Goal: Browse casually

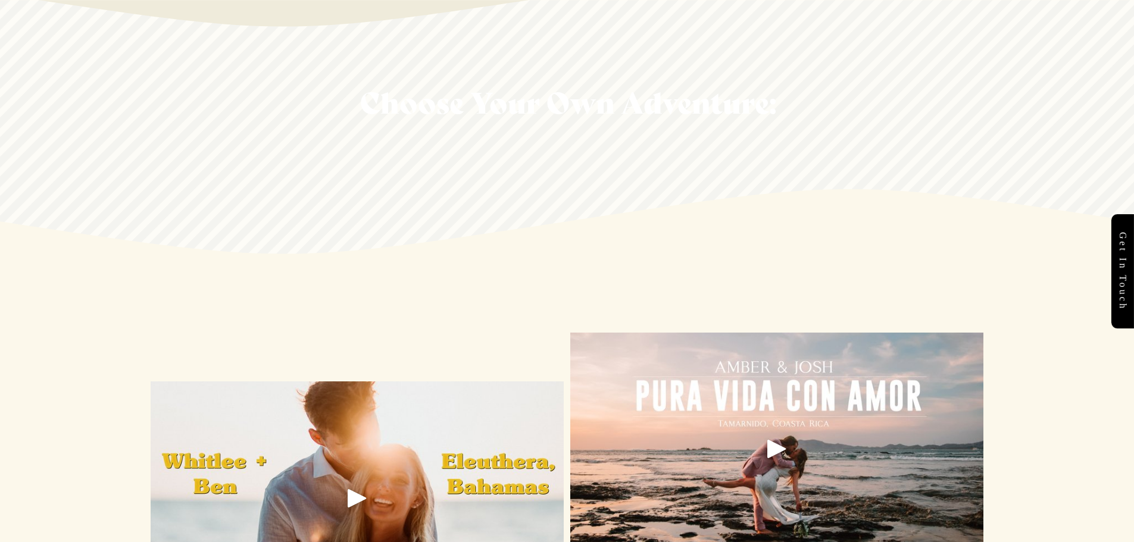
scroll to position [1489, 0]
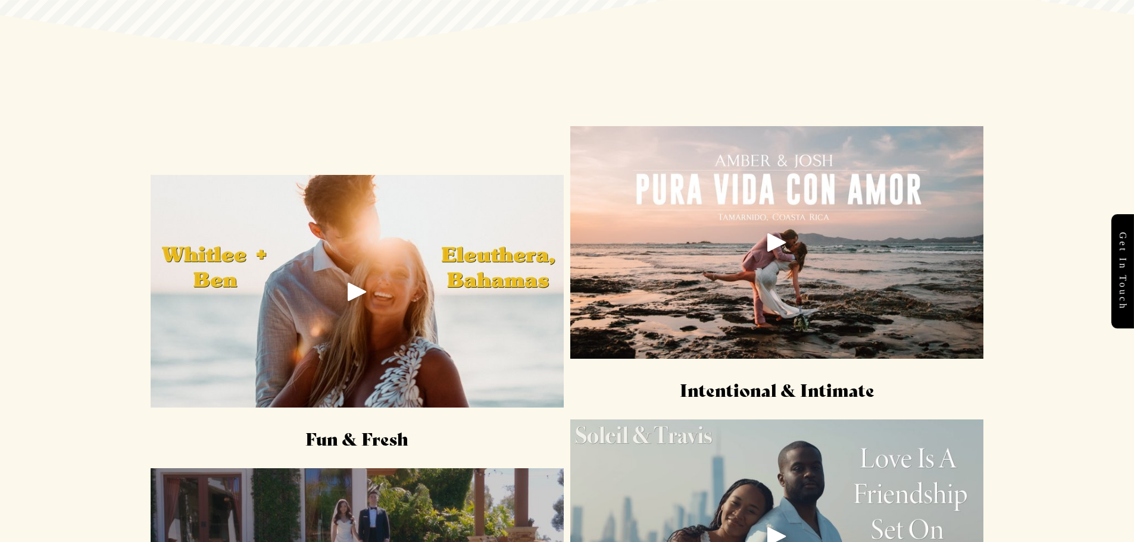
drag, startPoint x: 764, startPoint y: 223, endPoint x: 815, endPoint y: 216, distance: 51.1
click at [815, 216] on div at bounding box center [776, 242] width 413 height 233
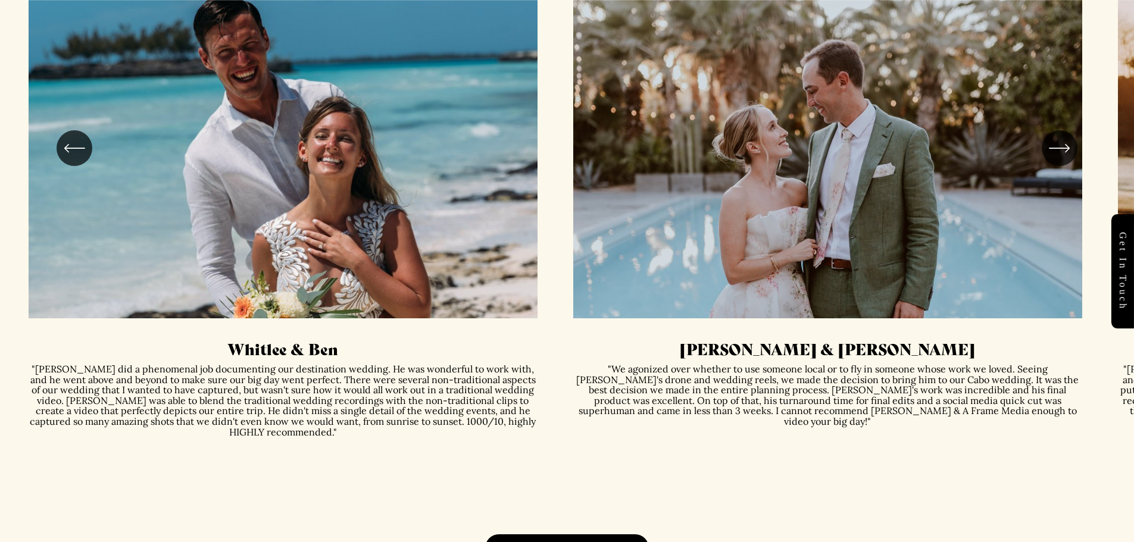
scroll to position [2977, 0]
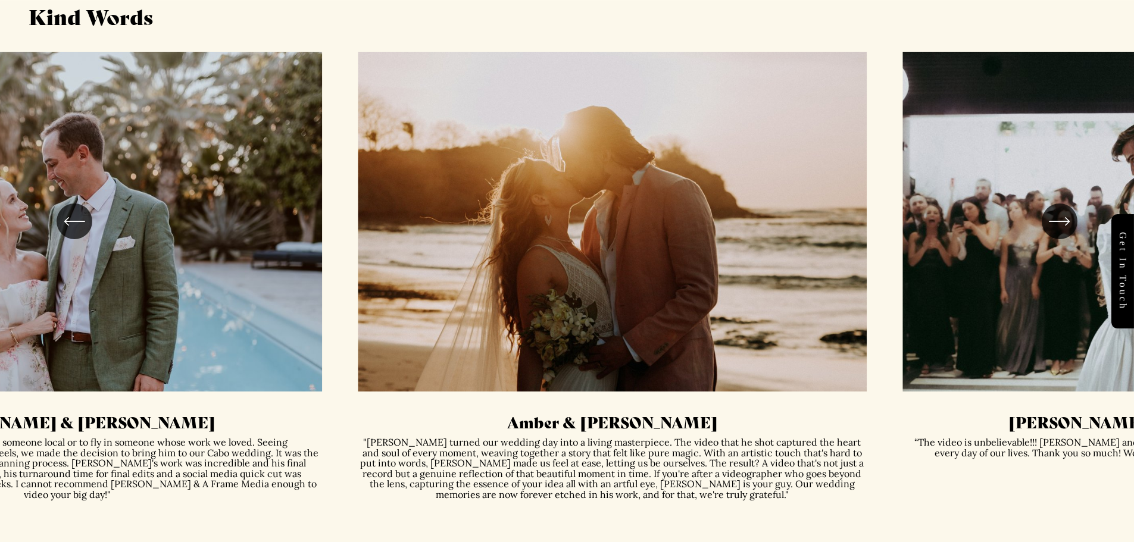
drag, startPoint x: 956, startPoint y: 315, endPoint x: 239, endPoint y: 318, distance: 716.3
click at [239, 318] on ul "Whitlee & Ben Diana & Dave" at bounding box center [568, 318] width 1078 height 532
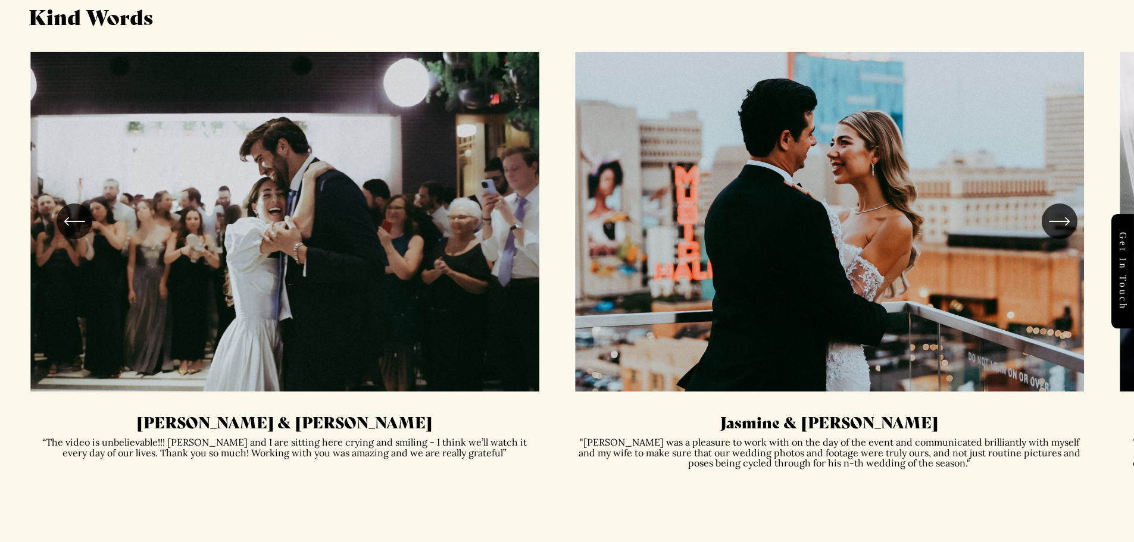
drag, startPoint x: 896, startPoint y: 252, endPoint x: 388, endPoint y: 275, distance: 507.8
click at [388, 275] on ul "Whitlee & Ben Diana & Dave" at bounding box center [568, 318] width 1078 height 532
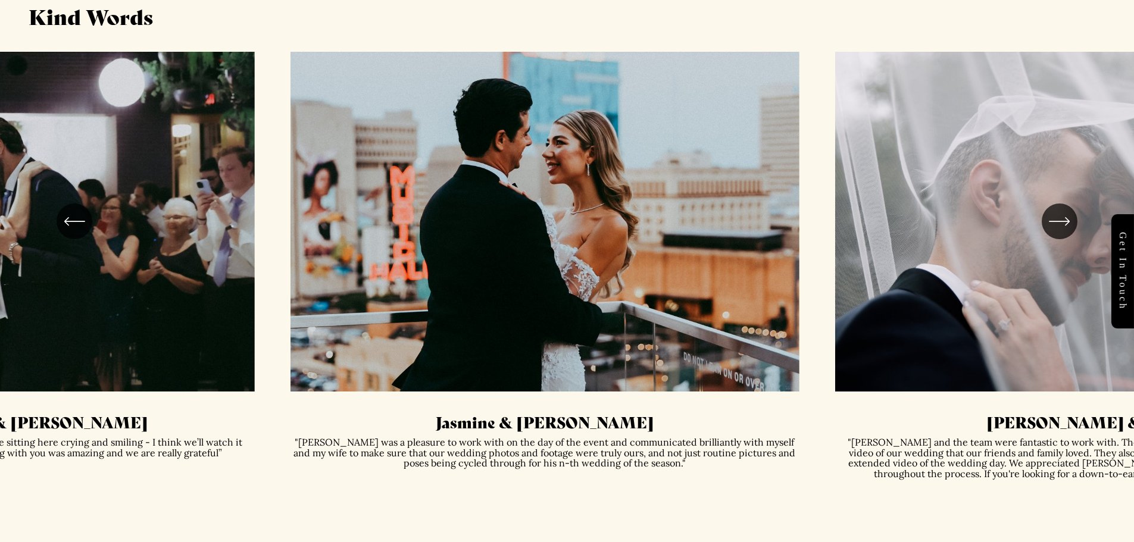
drag, startPoint x: 909, startPoint y: 256, endPoint x: 645, endPoint y: 276, distance: 265.1
click at [645, 276] on ul "Whitlee & Ben Diana & Dave" at bounding box center [568, 318] width 1078 height 532
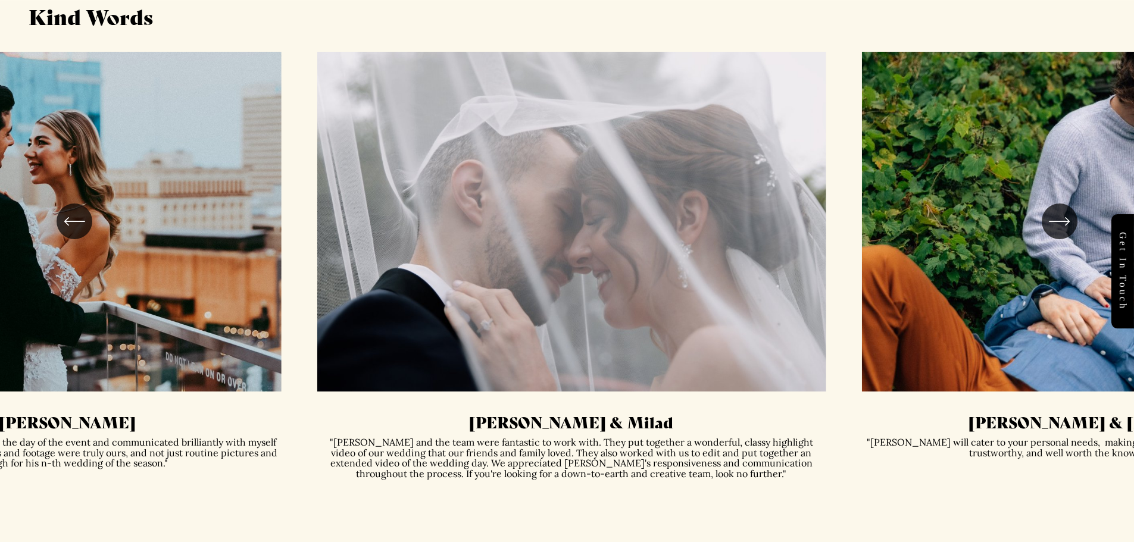
drag, startPoint x: 921, startPoint y: 254, endPoint x: 518, endPoint y: 276, distance: 403.7
click at [519, 281] on ul "Whitlee & Ben Diana & Dave" at bounding box center [568, 318] width 1078 height 532
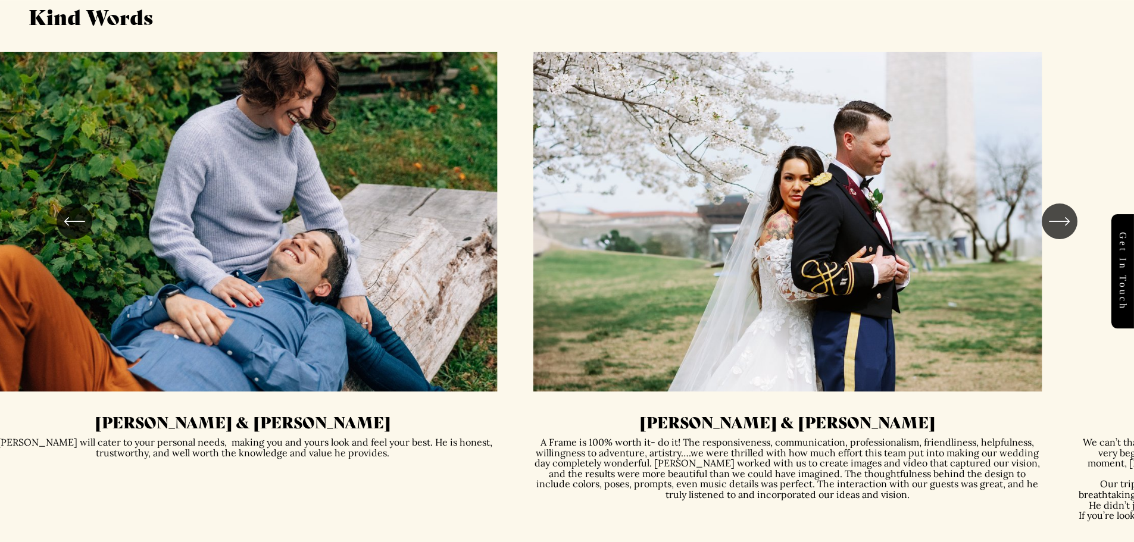
drag, startPoint x: 489, startPoint y: 313, endPoint x: 326, endPoint y: 314, distance: 163.7
click at [326, 314] on ul "Whitlee & Ben Diana & Dave" at bounding box center [568, 318] width 1078 height 532
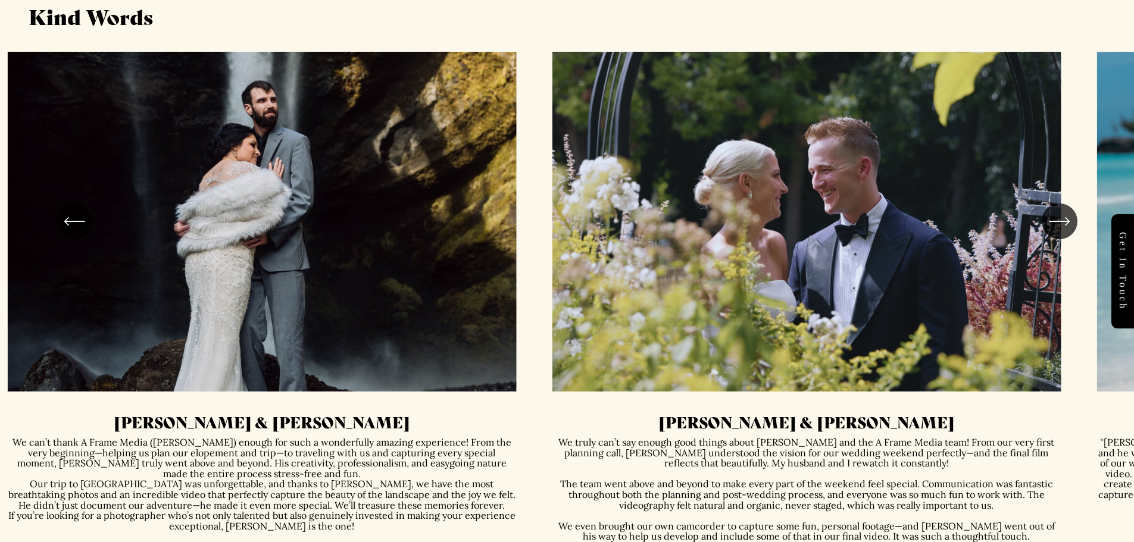
drag, startPoint x: 810, startPoint y: 298, endPoint x: 282, endPoint y: 308, distance: 528.8
click at [282, 308] on ul "Whitlee & Ben Diana & Dave" at bounding box center [568, 318] width 1078 height 532
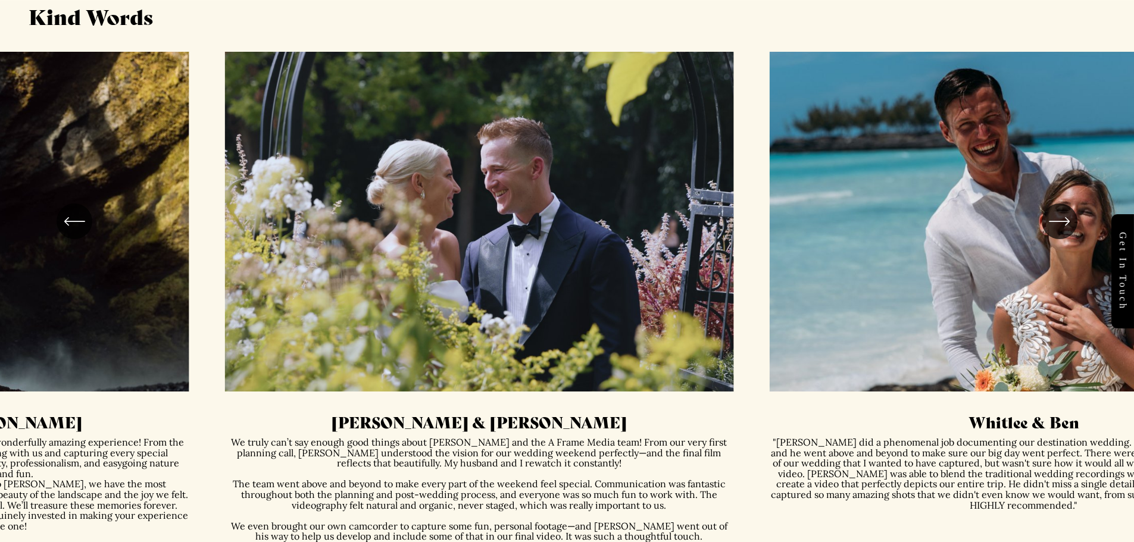
drag, startPoint x: 641, startPoint y: 358, endPoint x: 741, endPoint y: 351, distance: 100.3
click at [741, 351] on ul "Whitlee & Ben Diana & Dave" at bounding box center [568, 318] width 1078 height 532
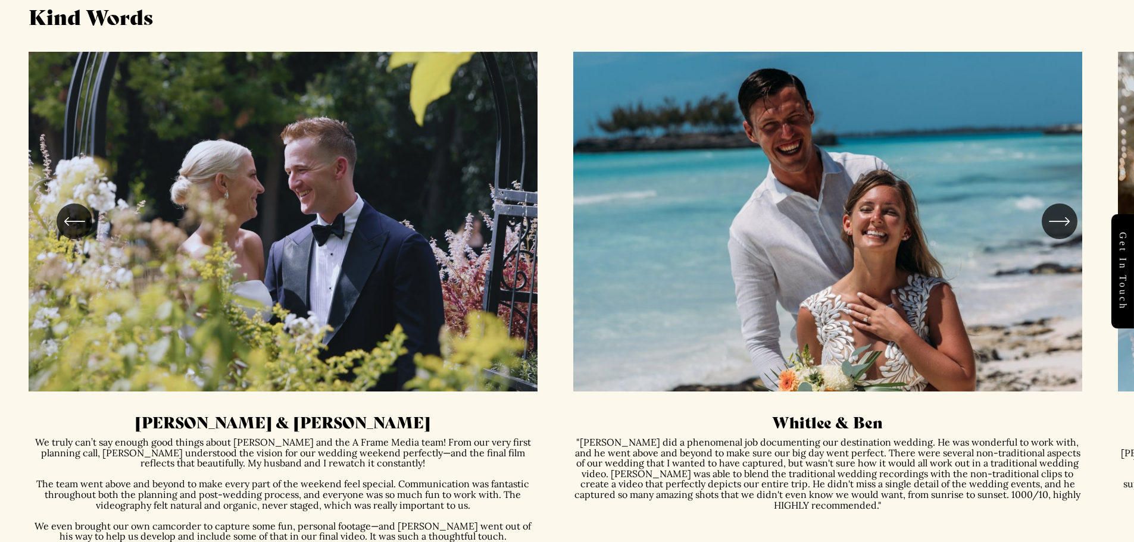
drag, startPoint x: 751, startPoint y: 283, endPoint x: 411, endPoint y: 272, distance: 340.2
click at [426, 274] on ul "Whitlee & Ben Diana & Dave" at bounding box center [568, 318] width 1078 height 532
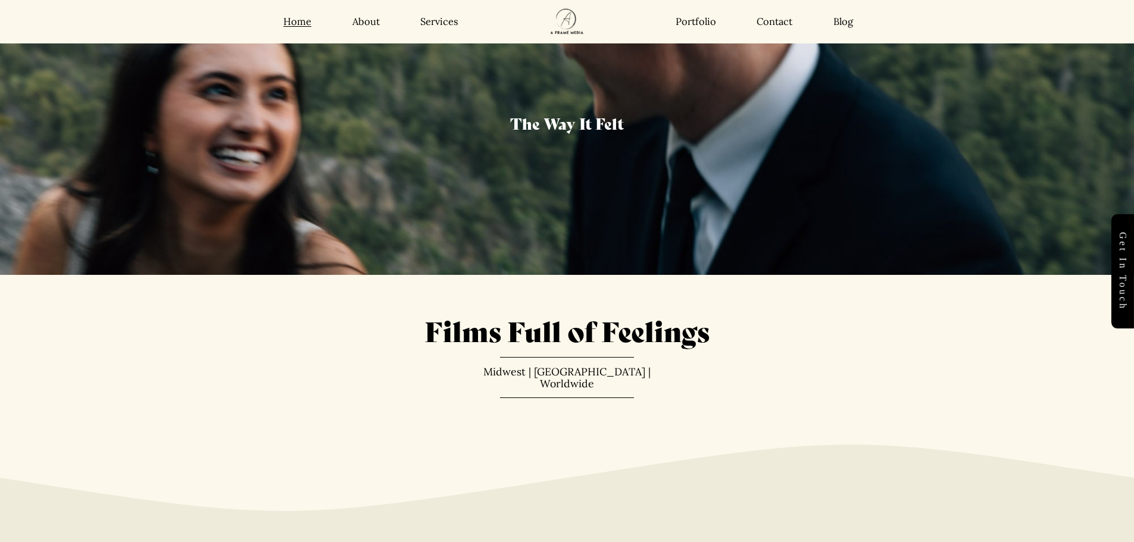
scroll to position [0, 0]
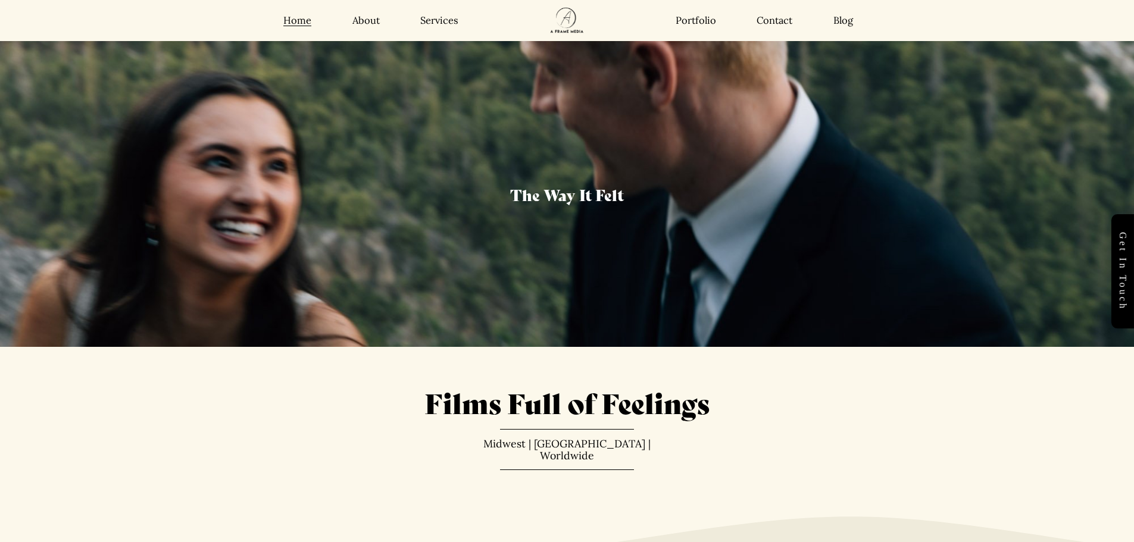
click at [687, 19] on link "Portfolio" at bounding box center [696, 20] width 40 height 13
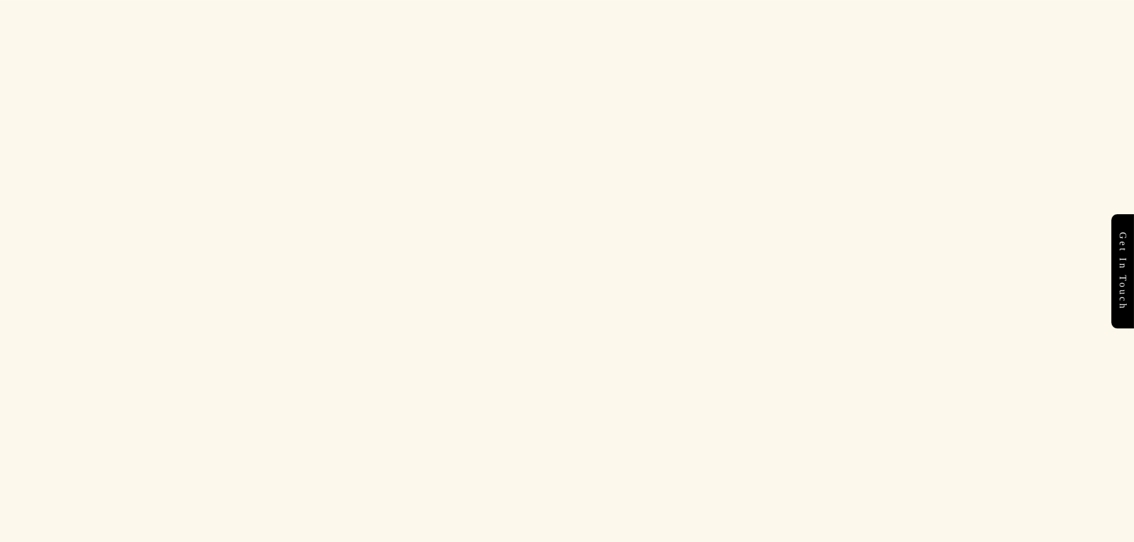
scroll to position [4049, 0]
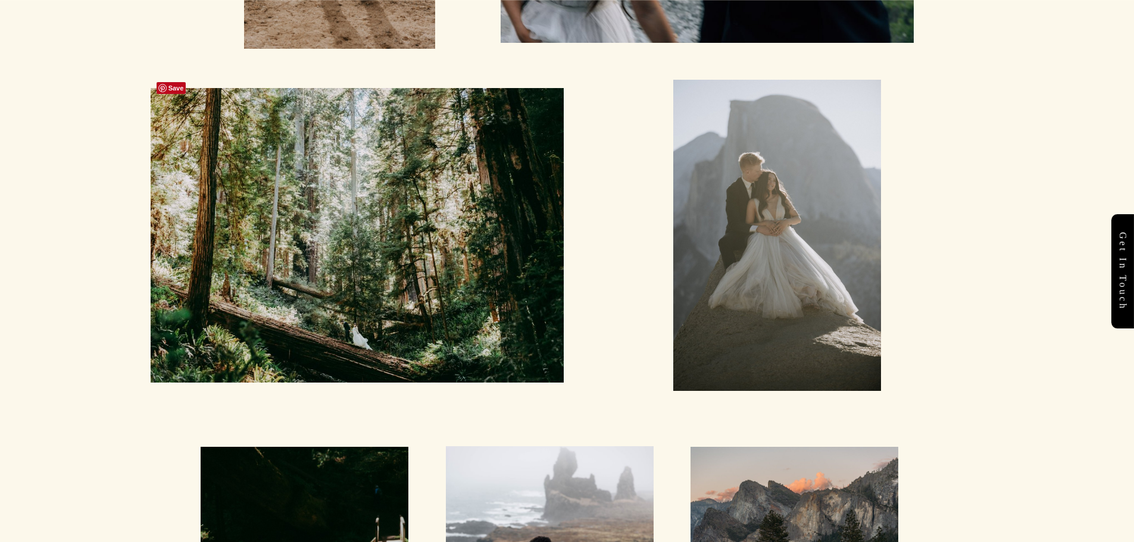
click at [388, 191] on div at bounding box center [357, 235] width 413 height 295
click at [347, 215] on div at bounding box center [357, 235] width 413 height 295
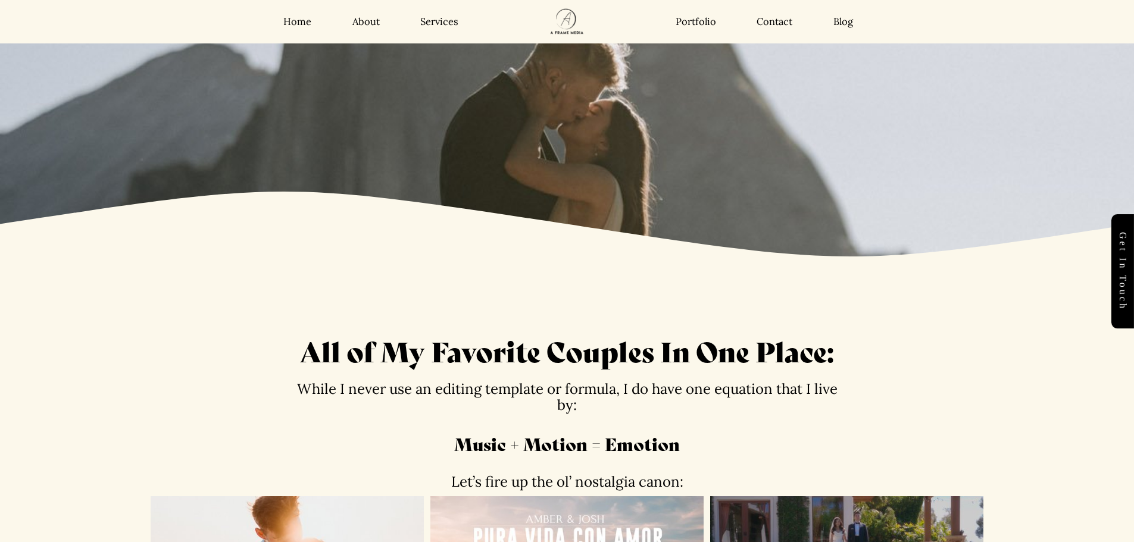
scroll to position [0, 0]
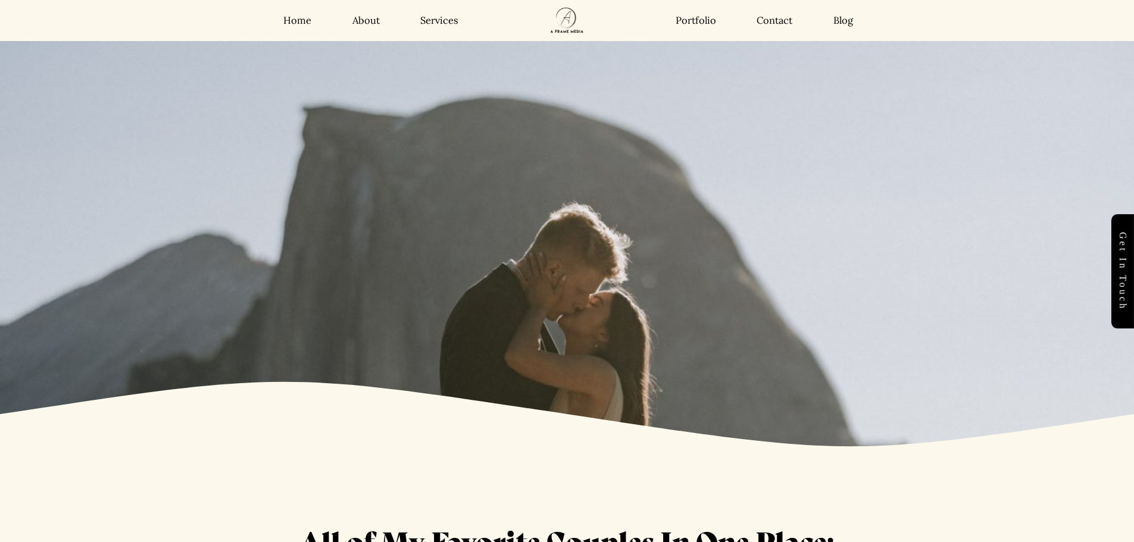
click at [306, 17] on link "Home" at bounding box center [297, 20] width 28 height 13
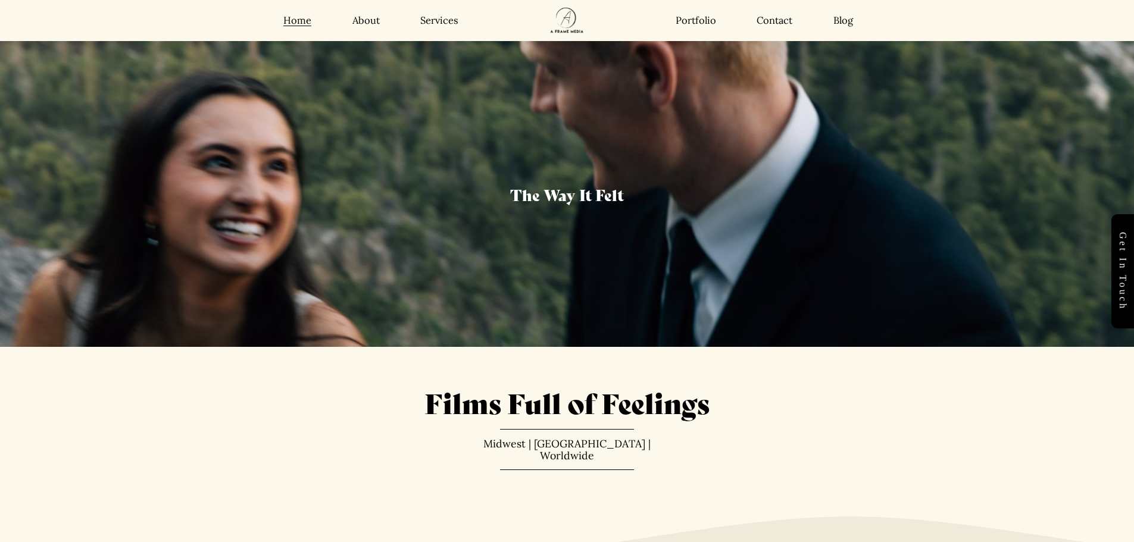
click at [838, 167] on div "The Way It Felt" at bounding box center [567, 194] width 1134 height 166
click at [661, 184] on h4 "The Way It Felt" at bounding box center [566, 194] width 413 height 21
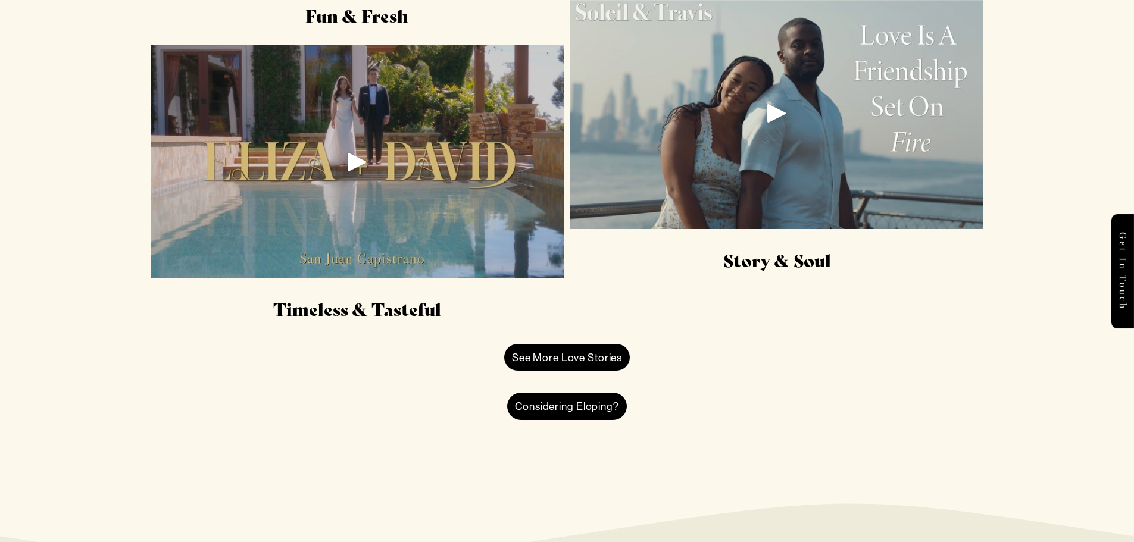
scroll to position [2024, 0]
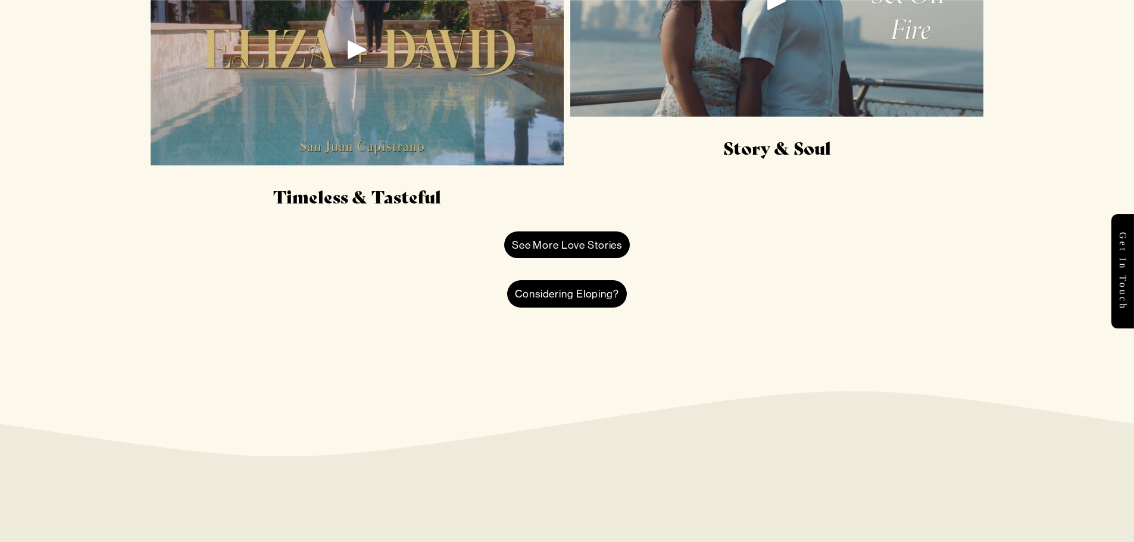
click at [618, 246] on link "See More Love Stories" at bounding box center [567, 245] width 126 height 27
